Goal: Task Accomplishment & Management: Use online tool/utility

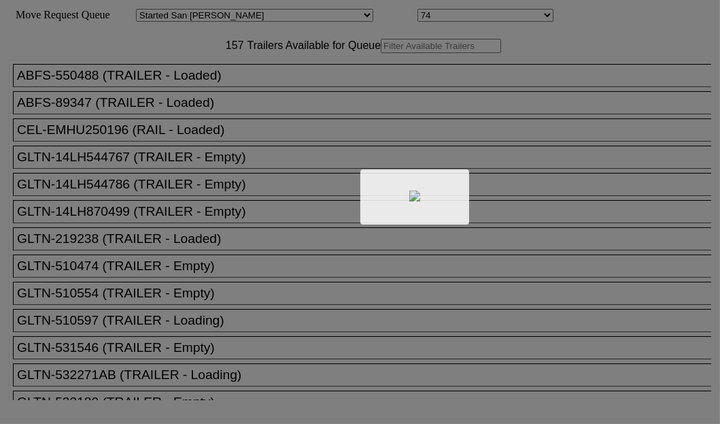
click at [208, 95] on div at bounding box center [360, 212] width 720 height 424
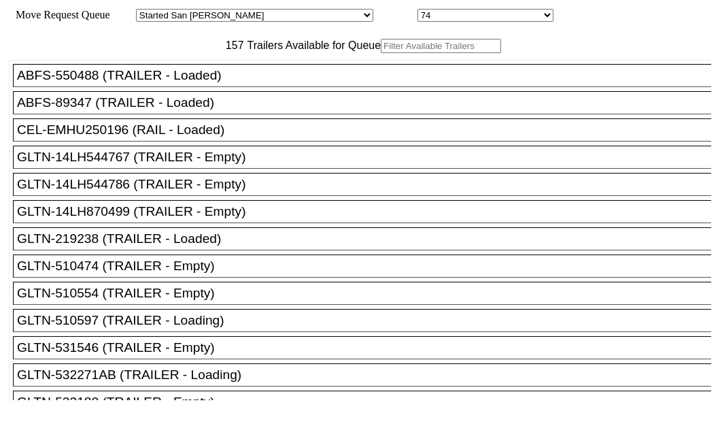
click at [381, 53] on input "text" at bounding box center [441, 46] width 120 height 14
paste input "HGIU515650"
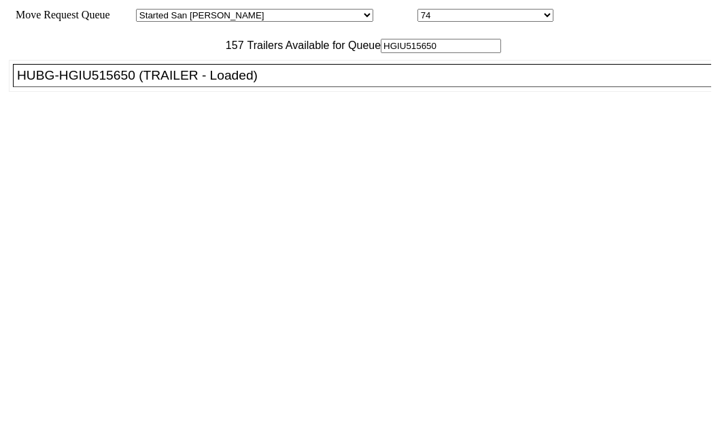
type input "HGIU515650"
click at [124, 83] on div "HUBG-HGIU515650 (TRAILER - Loaded)" at bounding box center [368, 75] width 702 height 15
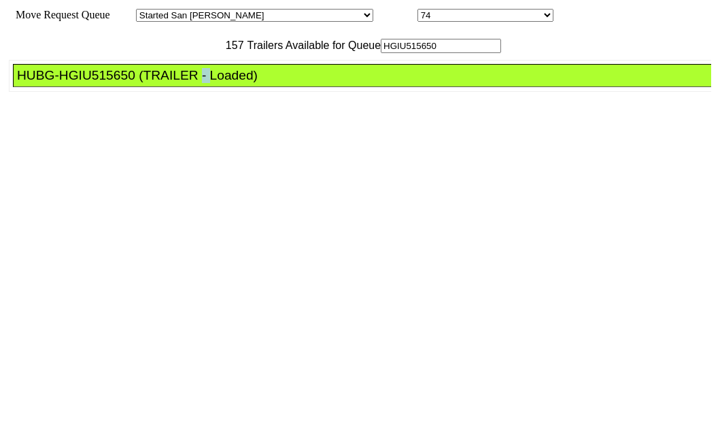
click at [124, 83] on div "HUBG-HGIU515650 (TRAILER - Loaded)" at bounding box center [368, 75] width 702 height 15
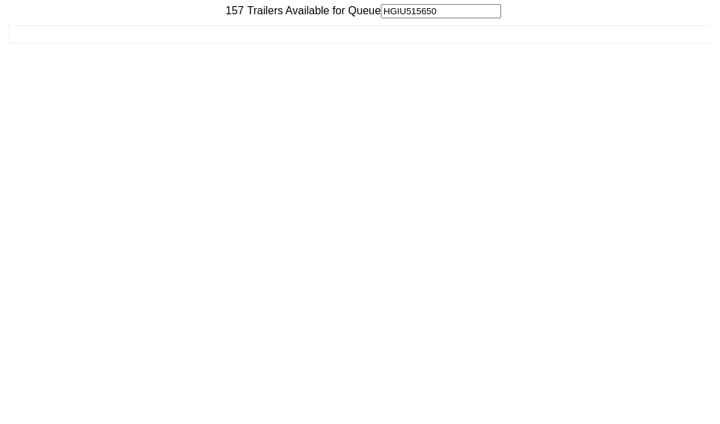
scroll to position [54, 0]
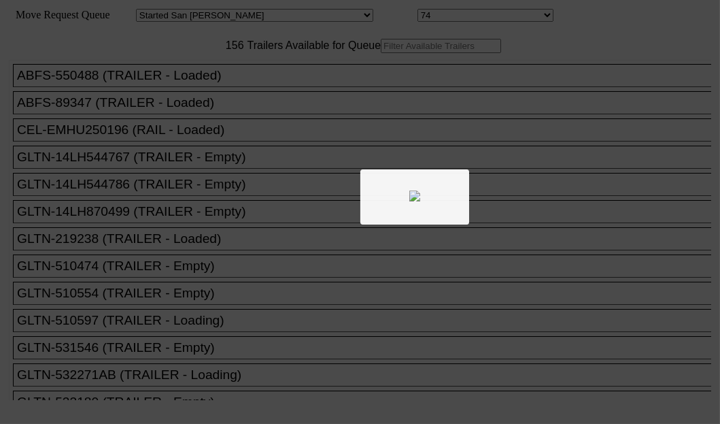
click at [224, 87] on div at bounding box center [360, 212] width 720 height 424
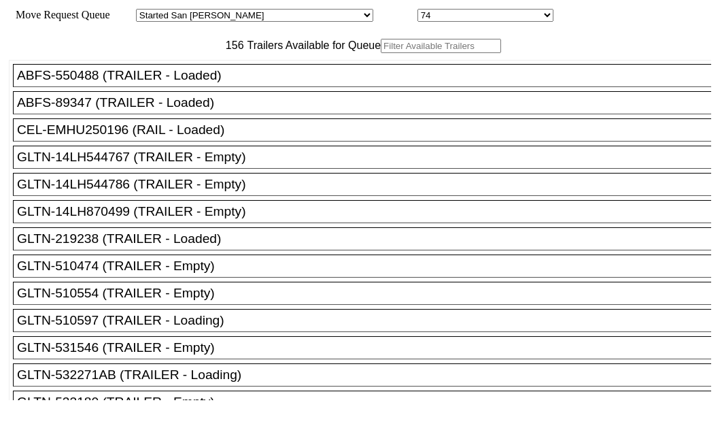
click at [381, 53] on input "text" at bounding box center [441, 46] width 120 height 14
paste input "M4408"
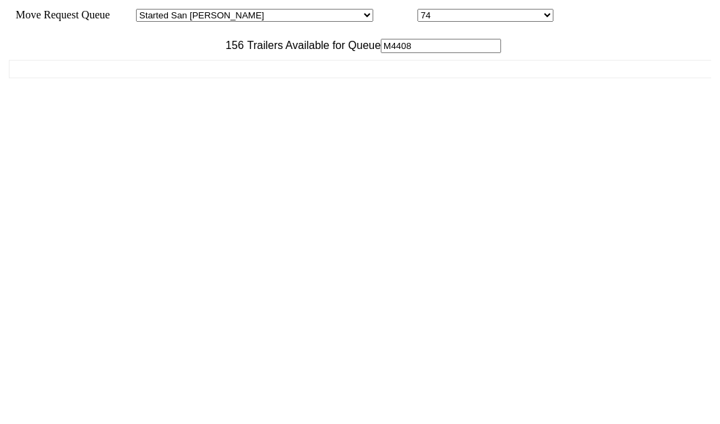
click at [125, 112] on div "ABFS-550488 (TRAILER - Loaded) ABFS-89347 (TRAILER - Loaded) CEL-EMHU250196 (RA…" at bounding box center [360, 226] width 702 height 347
click at [381, 53] on input "M4408" at bounding box center [441, 46] width 120 height 14
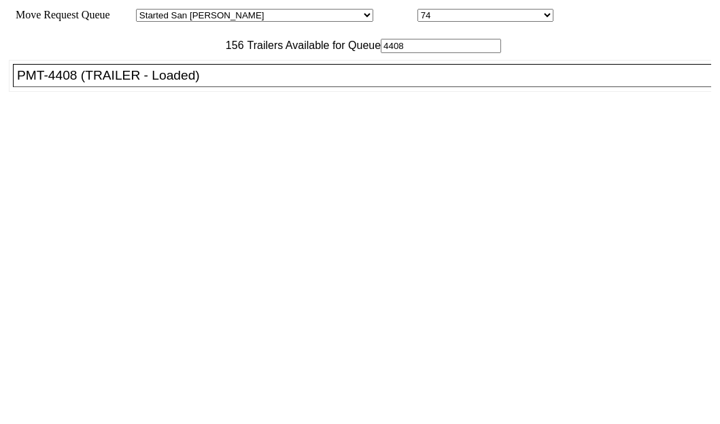
type input "4408"
click at [70, 83] on div "PMT-4408 (TRAILER - Loaded)" at bounding box center [368, 75] width 702 height 15
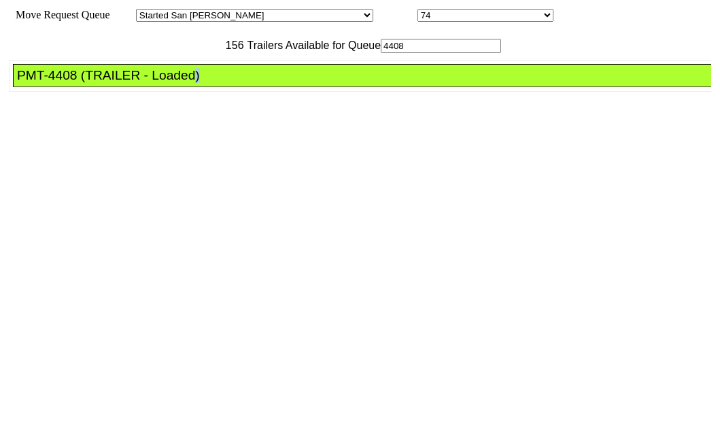
drag, startPoint x: 70, startPoint y: 135, endPoint x: 88, endPoint y: 135, distance: 17.7
click at [75, 83] on div "PMT-4408 (TRAILER - Loaded)" at bounding box center [368, 75] width 702 height 15
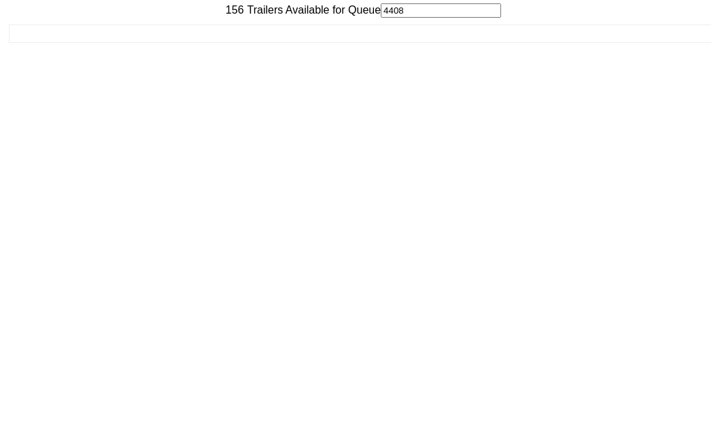
scroll to position [54, 0]
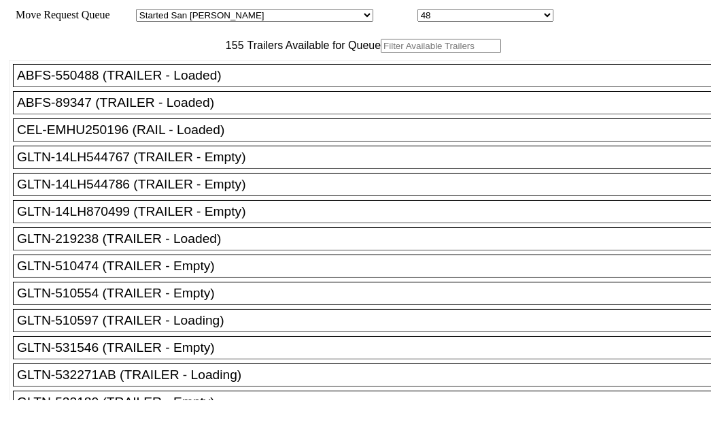
click at [381, 53] on input "text" at bounding box center [441, 46] width 120 height 14
paste input "415409"
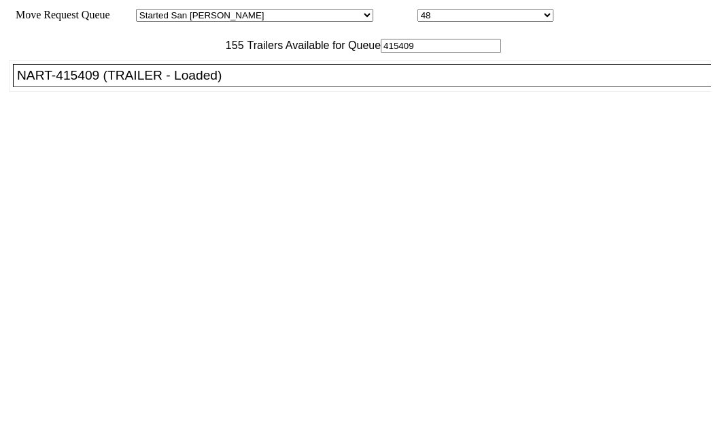
type input "415409"
click at [32, 87] on li "NART-415409 (TRAILER - Loaded)" at bounding box center [368, 75] width 711 height 23
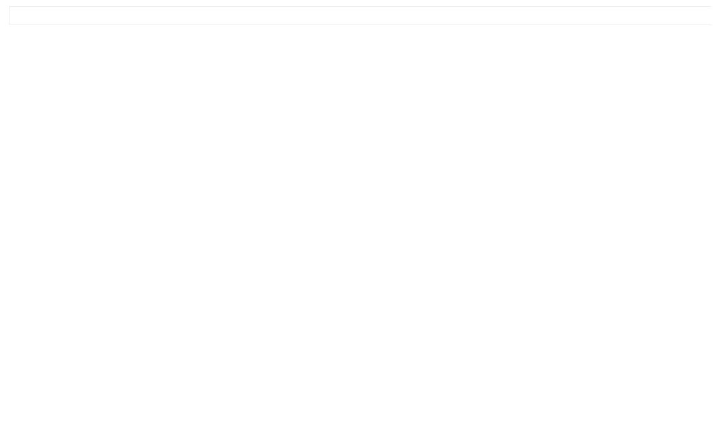
scroll to position [54, 0]
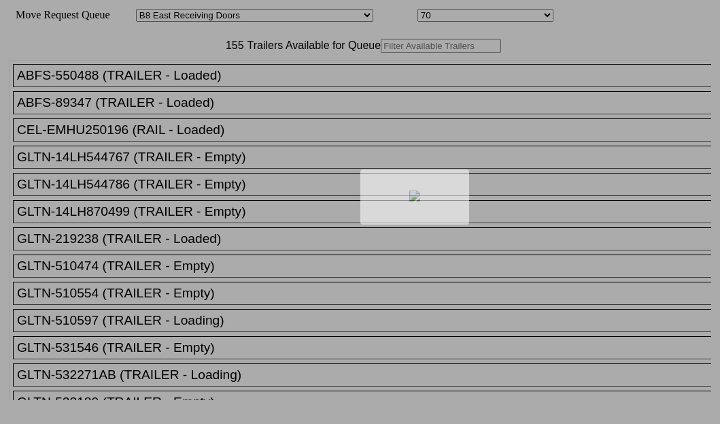
select select "536"
select select "8238"
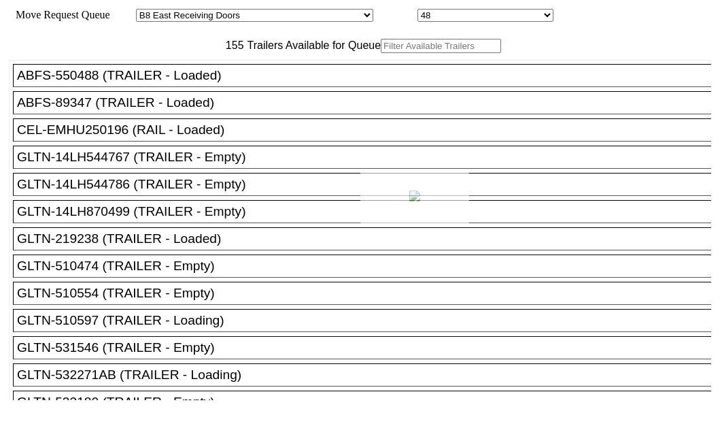
click at [198, 94] on div at bounding box center [360, 212] width 720 height 424
click at [381, 53] on input "text" at bounding box center [441, 46] width 120 height 14
paste input "JBHU342952"
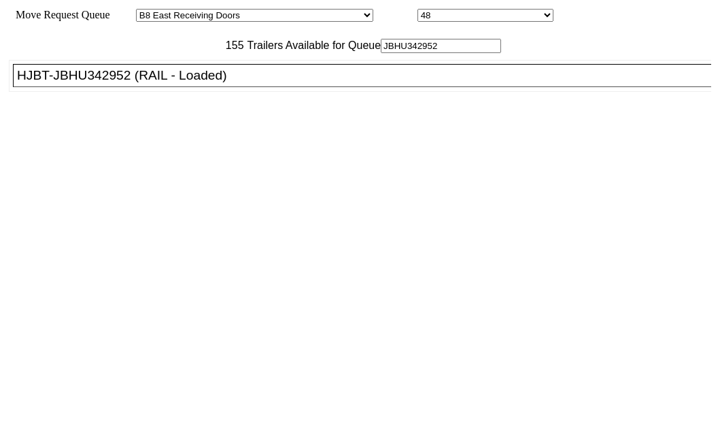
type input "JBHU342952"
click at [95, 83] on div "HJBT-JBHU342952 (RAIL - Loaded)" at bounding box center [368, 75] width 702 height 15
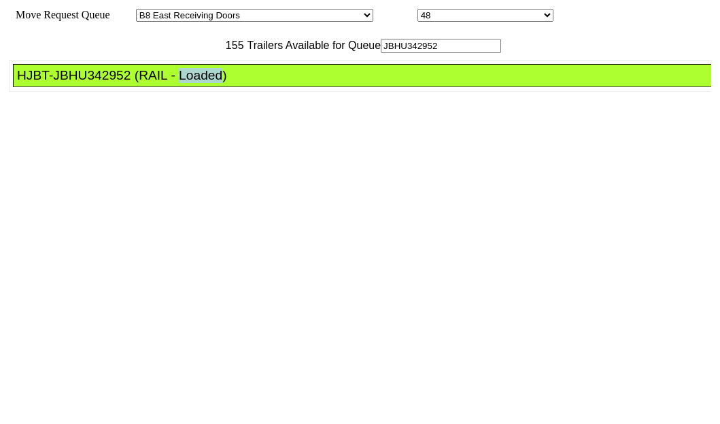
click at [95, 83] on div "HJBT-JBHU342952 (RAIL - Loaded)" at bounding box center [368, 75] width 702 height 15
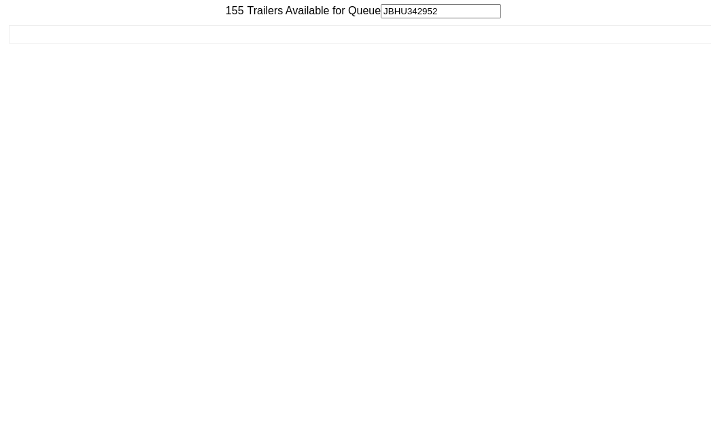
scroll to position [54, 0]
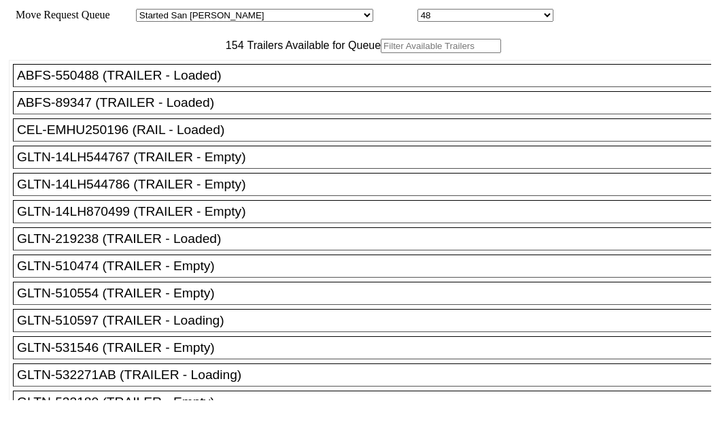
click at [381, 53] on input "text" at bounding box center [441, 46] width 120 height 14
paste input "XPOU413229"
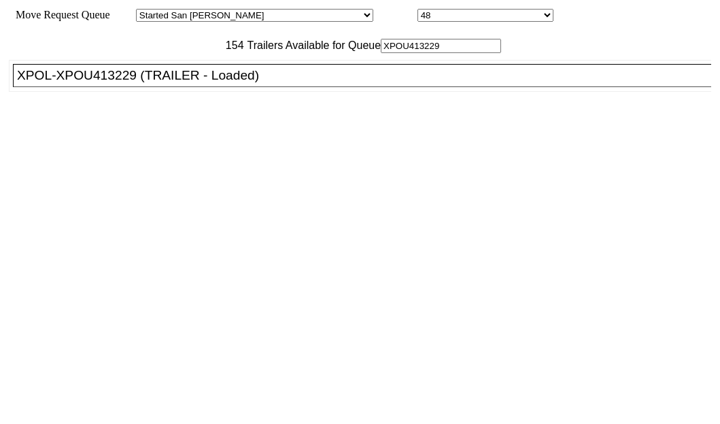
type input "XPOU413229"
click at [80, 83] on div "XPOL-XPOU413229 (TRAILER - Loaded)" at bounding box center [368, 75] width 702 height 15
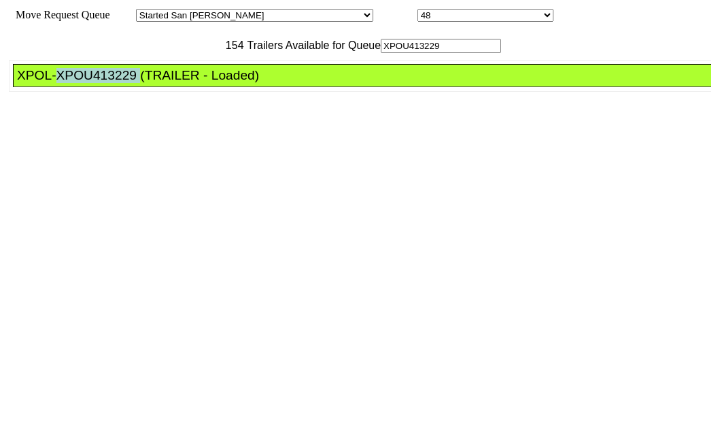
click at [80, 83] on div "XPOL-XPOU413229 (TRAILER - Loaded)" at bounding box center [368, 75] width 702 height 15
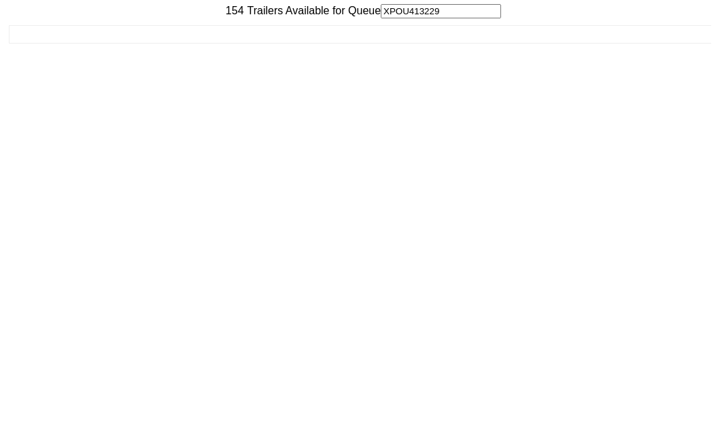
scroll to position [54, 0]
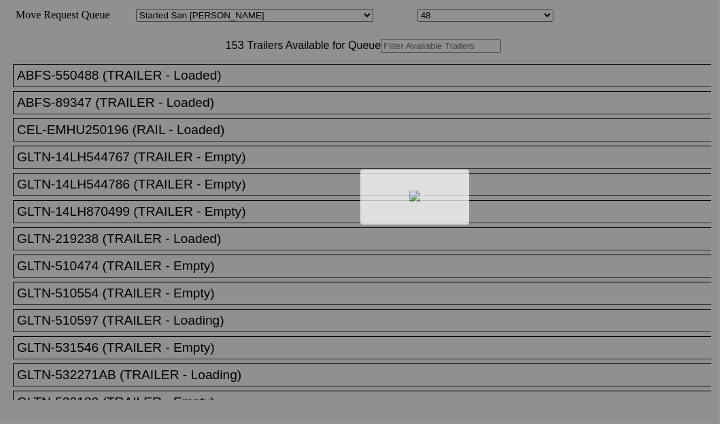
click at [211, 85] on div at bounding box center [360, 212] width 720 height 424
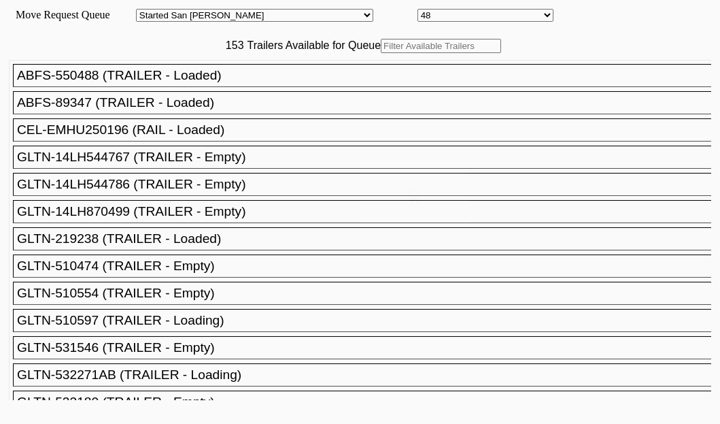
click at [381, 53] on input "text" at bounding box center [441, 46] width 120 height 14
paste input "XPOU410722"
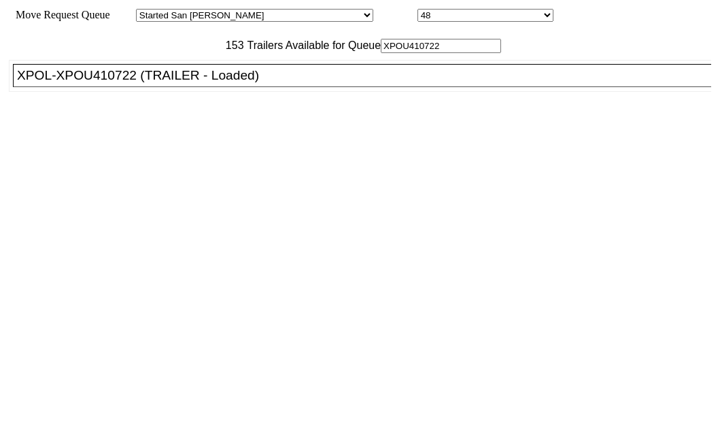
type input "XPOU410722"
click at [127, 87] on li "XPOL-XPOU410722 (TRAILER - Loaded)" at bounding box center [368, 75] width 711 height 23
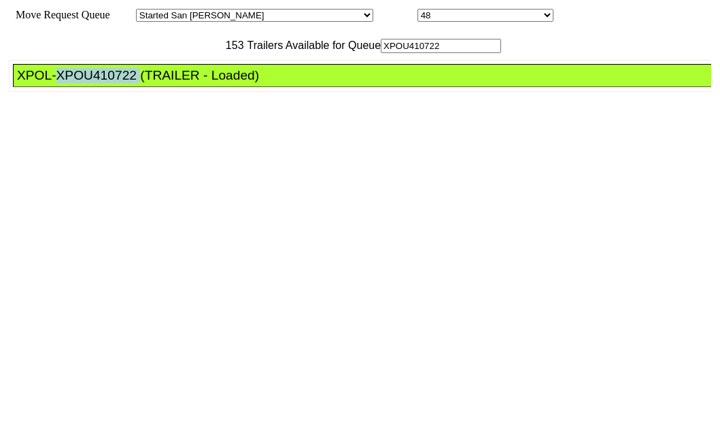
click at [127, 87] on li "XPOL-XPOU410722 (TRAILER - Loaded)" at bounding box center [368, 75] width 711 height 23
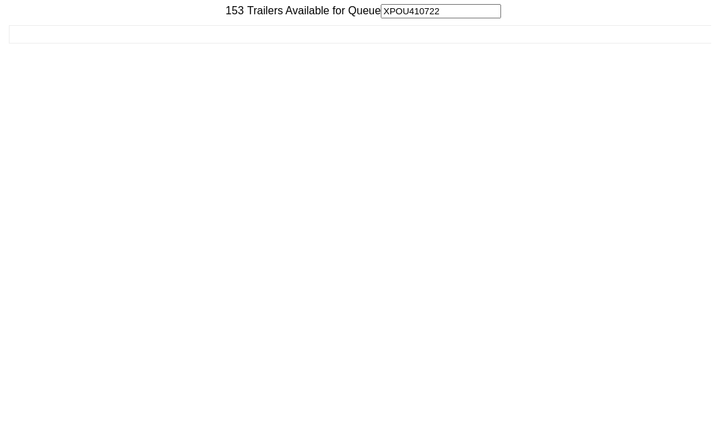
scroll to position [54, 0]
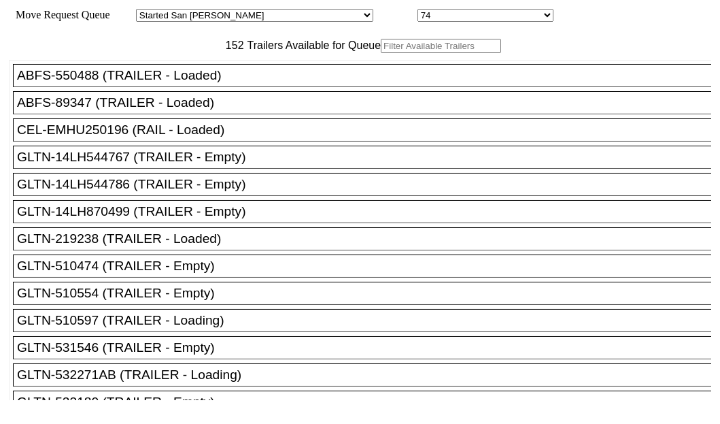
click at [381, 53] on input "text" at bounding box center [441, 46] width 120 height 14
paste input "415249"
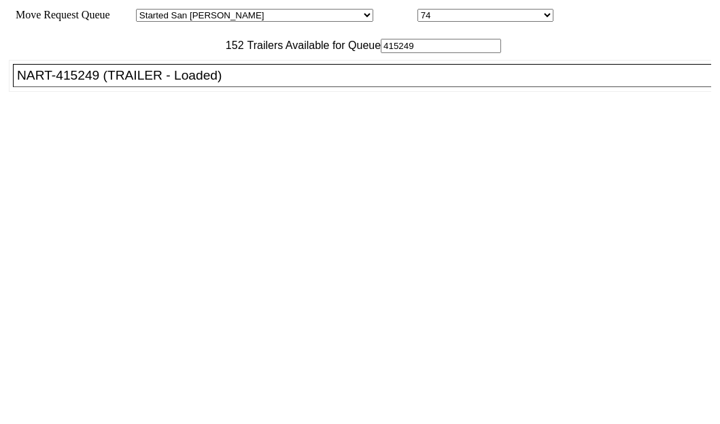
type input "415249"
click at [84, 83] on div "NART-415249 (TRAILER - Loaded)" at bounding box center [368, 75] width 702 height 15
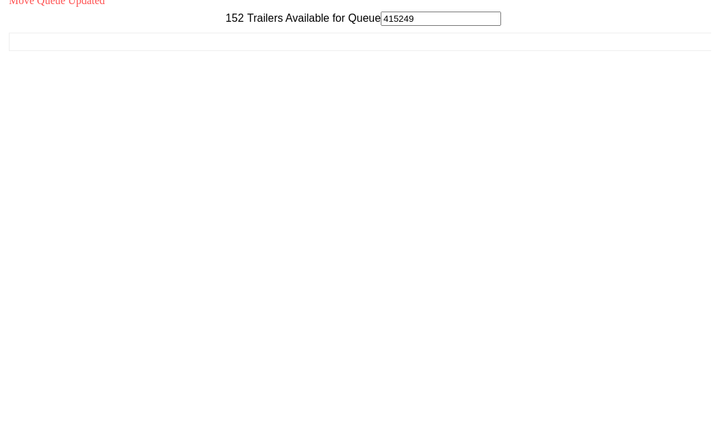
scroll to position [54, 0]
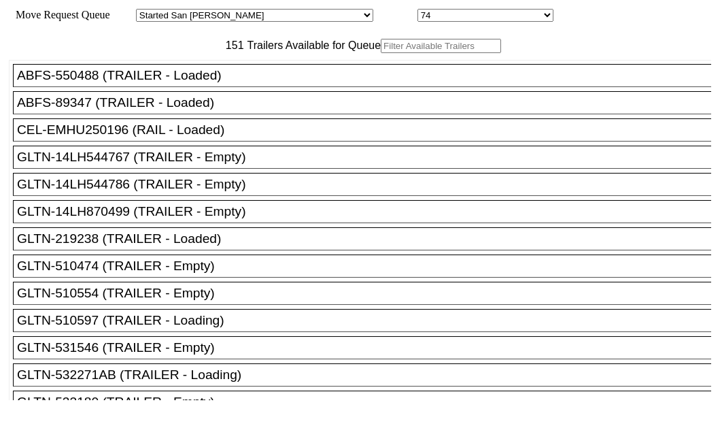
drag, startPoint x: 224, startPoint y: 126, endPoint x: 223, endPoint y: 90, distance: 36.7
click at [381, 53] on input "text" at bounding box center [441, 46] width 120 height 14
paste input "TR215278"
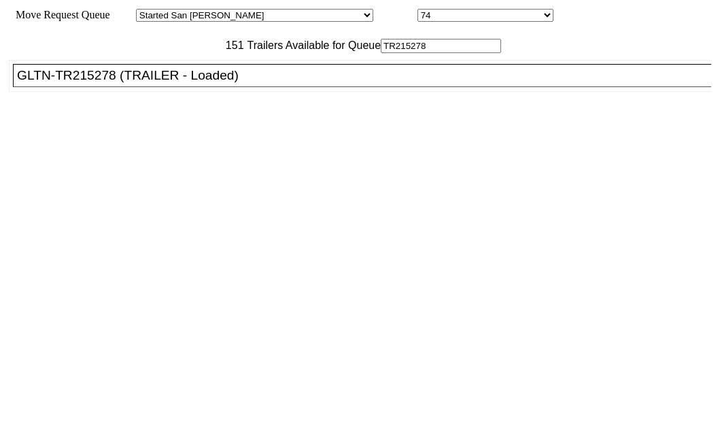
type input "TR215278"
click at [111, 83] on div "GLTN-TR215278 (TRAILER - Loaded)" at bounding box center [368, 75] width 702 height 15
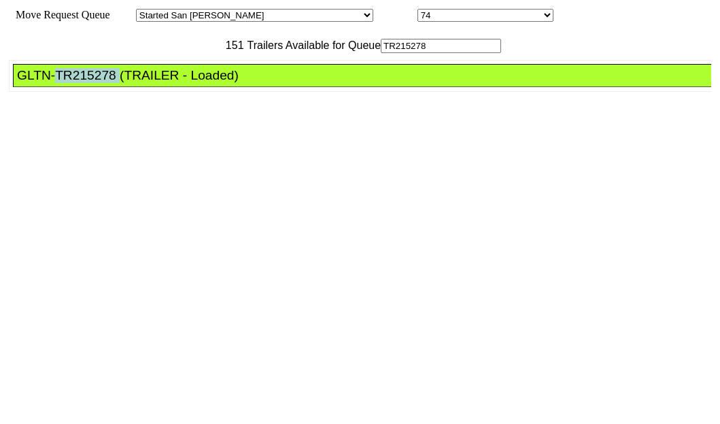
click at [111, 83] on div "GLTN-TR215278 (TRAILER - Loaded)" at bounding box center [368, 75] width 702 height 15
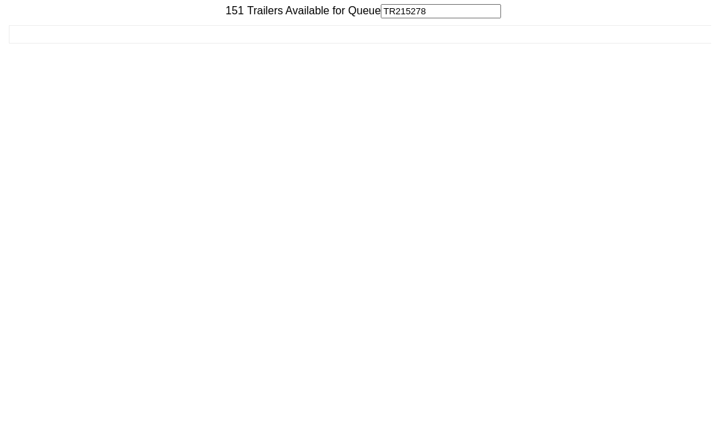
scroll to position [54, 0]
